Goal: Task Accomplishment & Management: Use online tool/utility

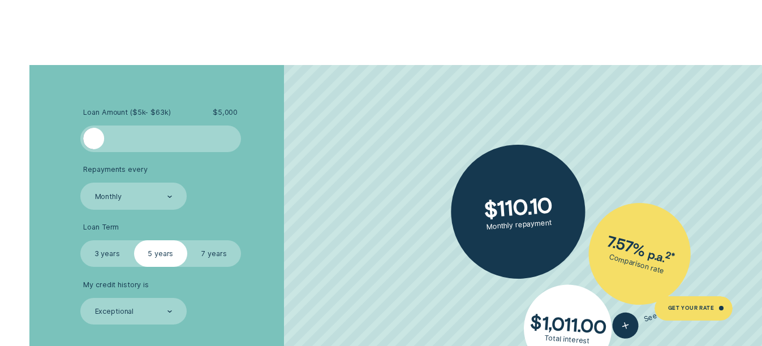
scroll to position [1813, 0]
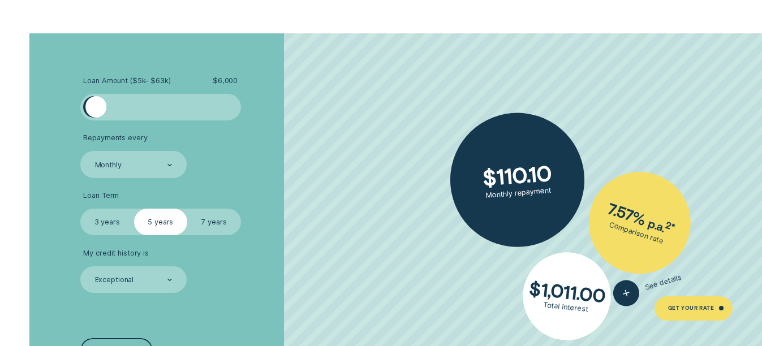
click at [96, 106] on div at bounding box center [96, 107] width 22 height 22
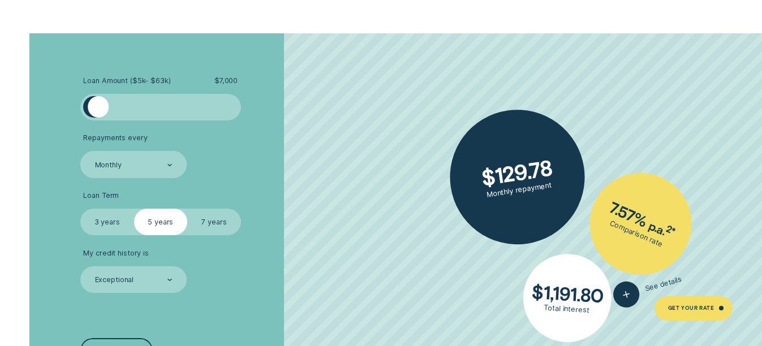
click at [98, 106] on div at bounding box center [99, 107] width 22 height 22
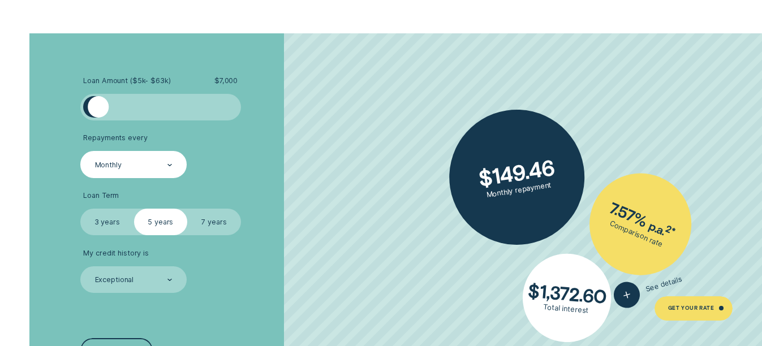
click at [105, 162] on div "Monthly" at bounding box center [108, 165] width 27 height 9
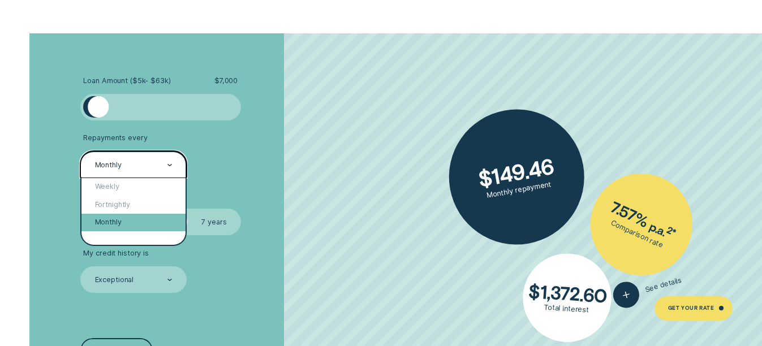
click at [94, 220] on div "Monthly" at bounding box center [134, 223] width 104 height 18
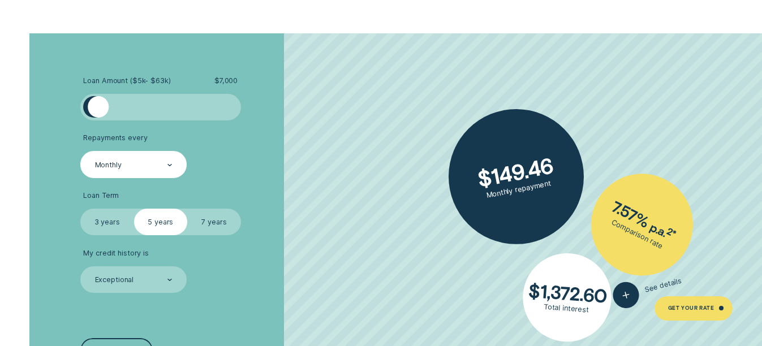
click at [110, 220] on label "3 years" at bounding box center [107, 222] width 54 height 27
click at [80, 209] on input "3 years" at bounding box center [80, 209] width 0 height 0
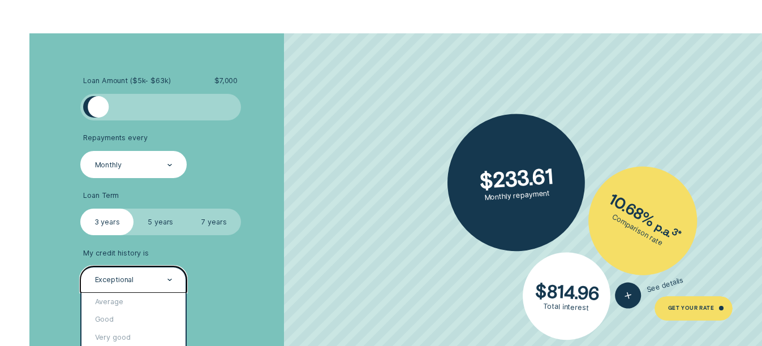
click at [172, 278] on div at bounding box center [170, 280] width 5 height 25
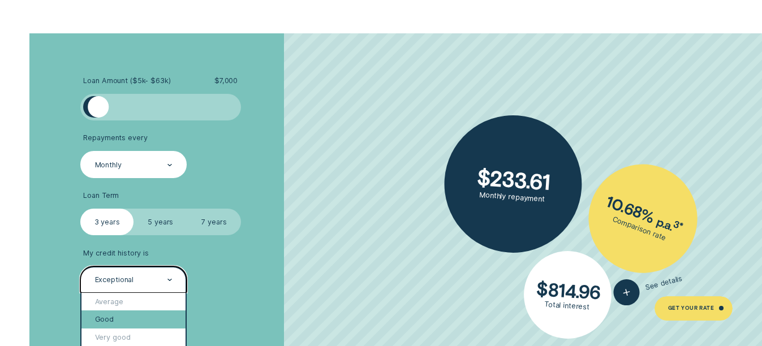
click at [119, 319] on div "Good" at bounding box center [134, 320] width 104 height 18
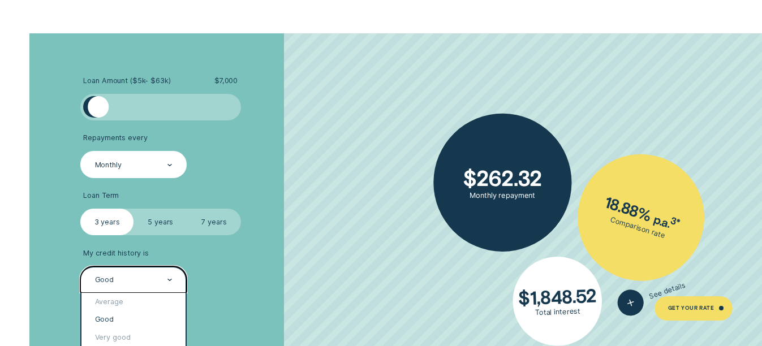
click at [169, 280] on icon at bounding box center [169, 281] width 3 height 2
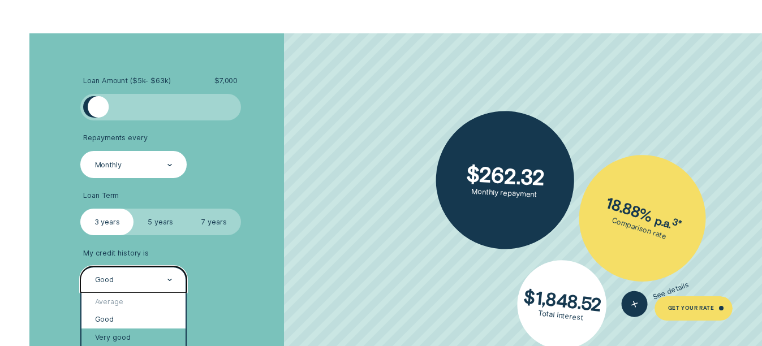
click at [108, 335] on div "Very good" at bounding box center [134, 338] width 104 height 18
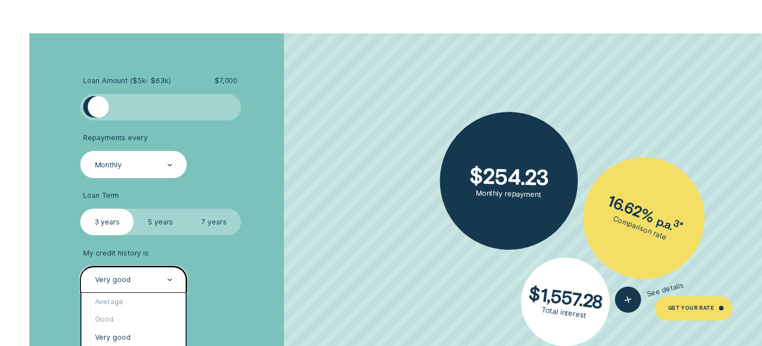
click at [172, 279] on icon at bounding box center [170, 280] width 5 height 2
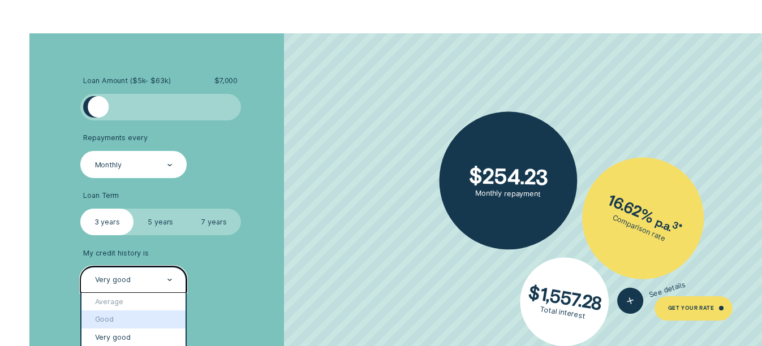
scroll to position [27, 0]
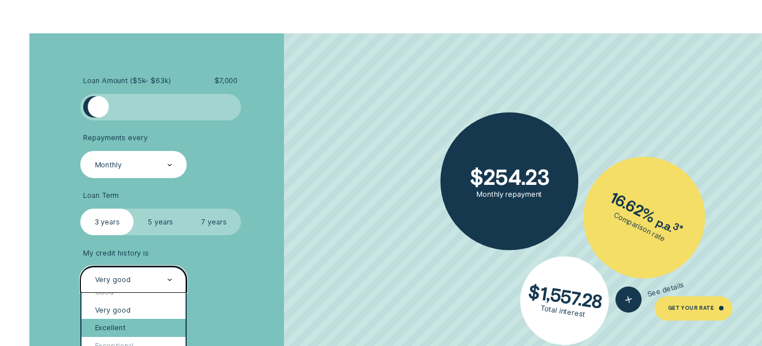
click at [113, 325] on div "Excellent" at bounding box center [134, 328] width 104 height 18
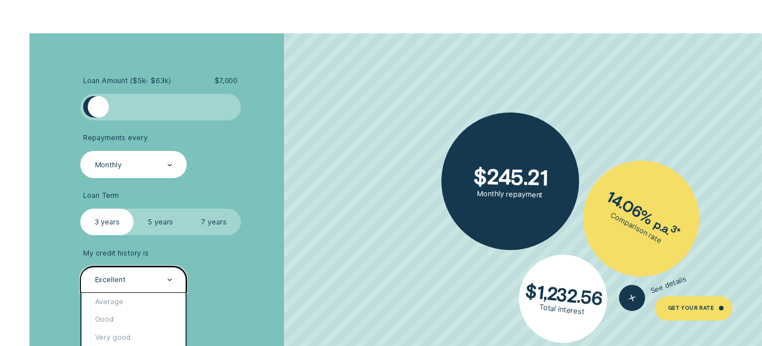
click at [169, 280] on icon at bounding box center [169, 281] width 3 height 2
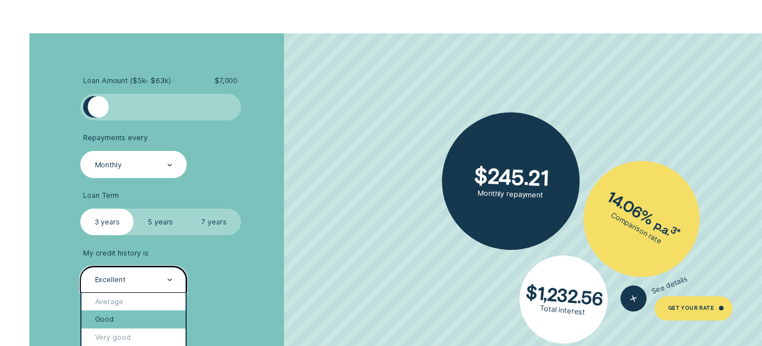
click at [104, 319] on div "Good" at bounding box center [134, 320] width 104 height 18
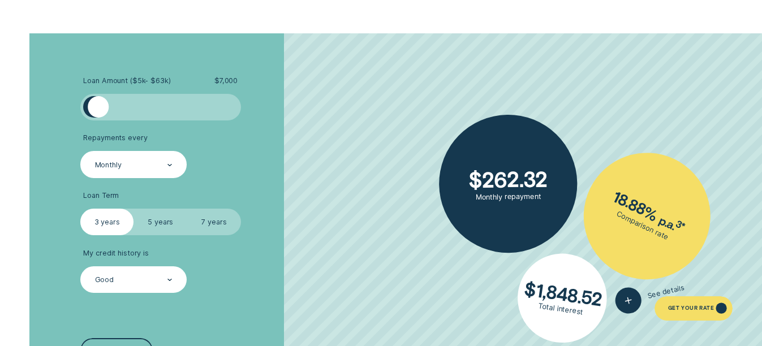
click at [685, 307] on div "GET YOUR RATE" at bounding box center [691, 309] width 46 height 5
